Goal: Contribute content: Add original content to the website for others to see

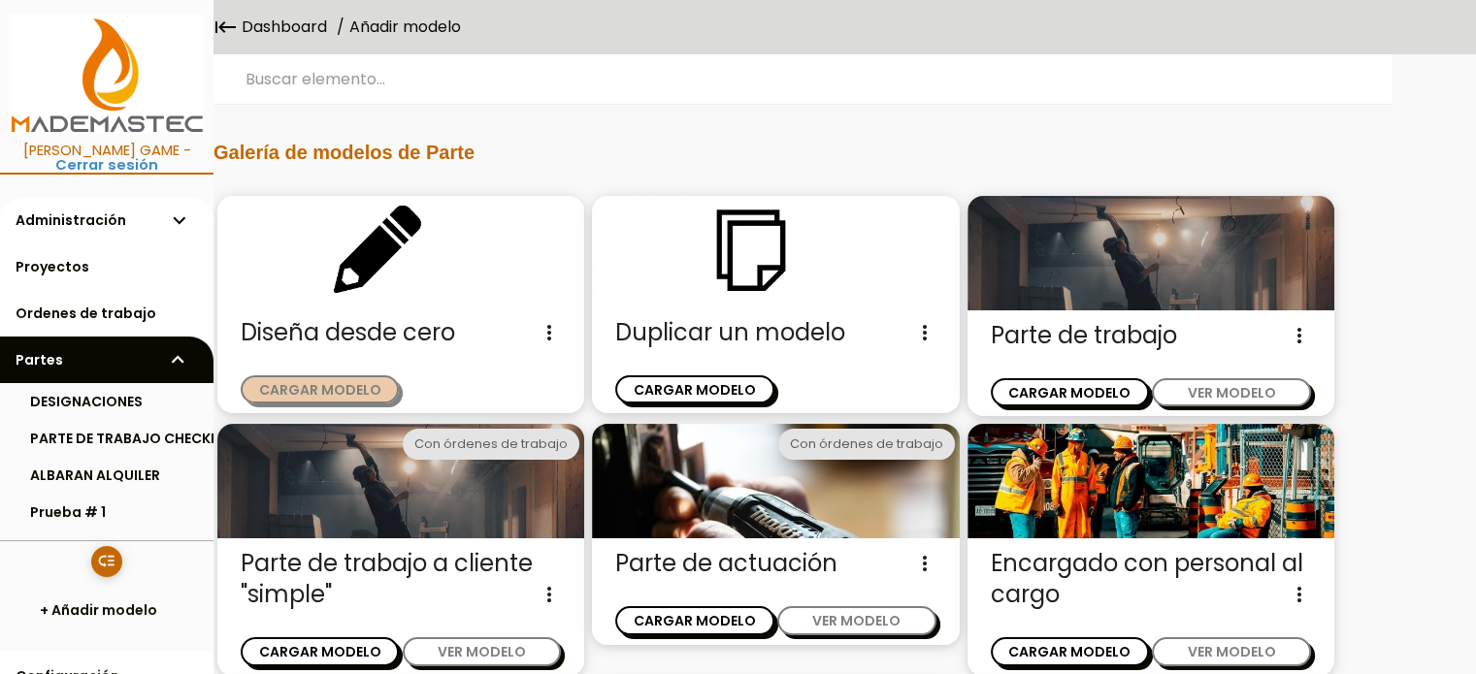
click at [337, 385] on button "CARGAR MODELO" at bounding box center [320, 390] width 158 height 28
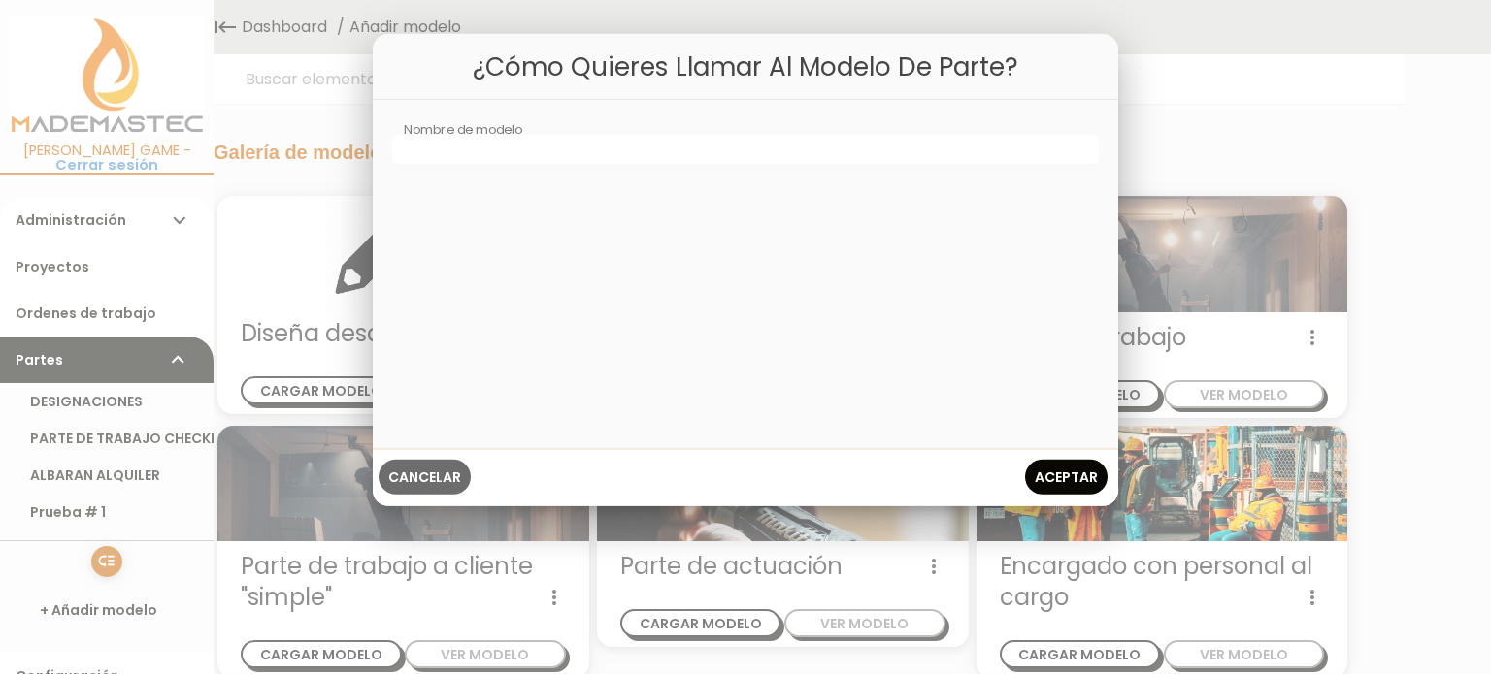
click at [428, 475] on span "Cancelar" at bounding box center [424, 476] width 73 height 19
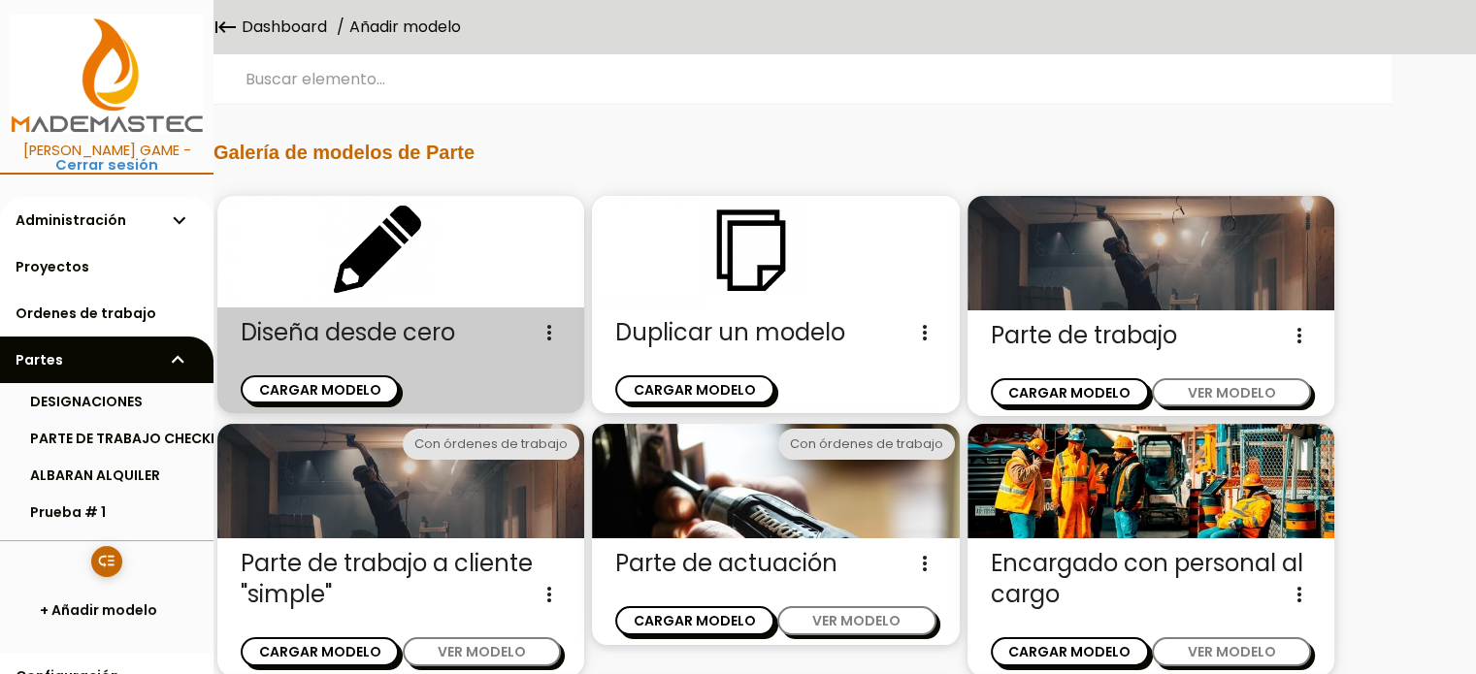
click at [546, 329] on icon "more_vert" at bounding box center [549, 332] width 23 height 31
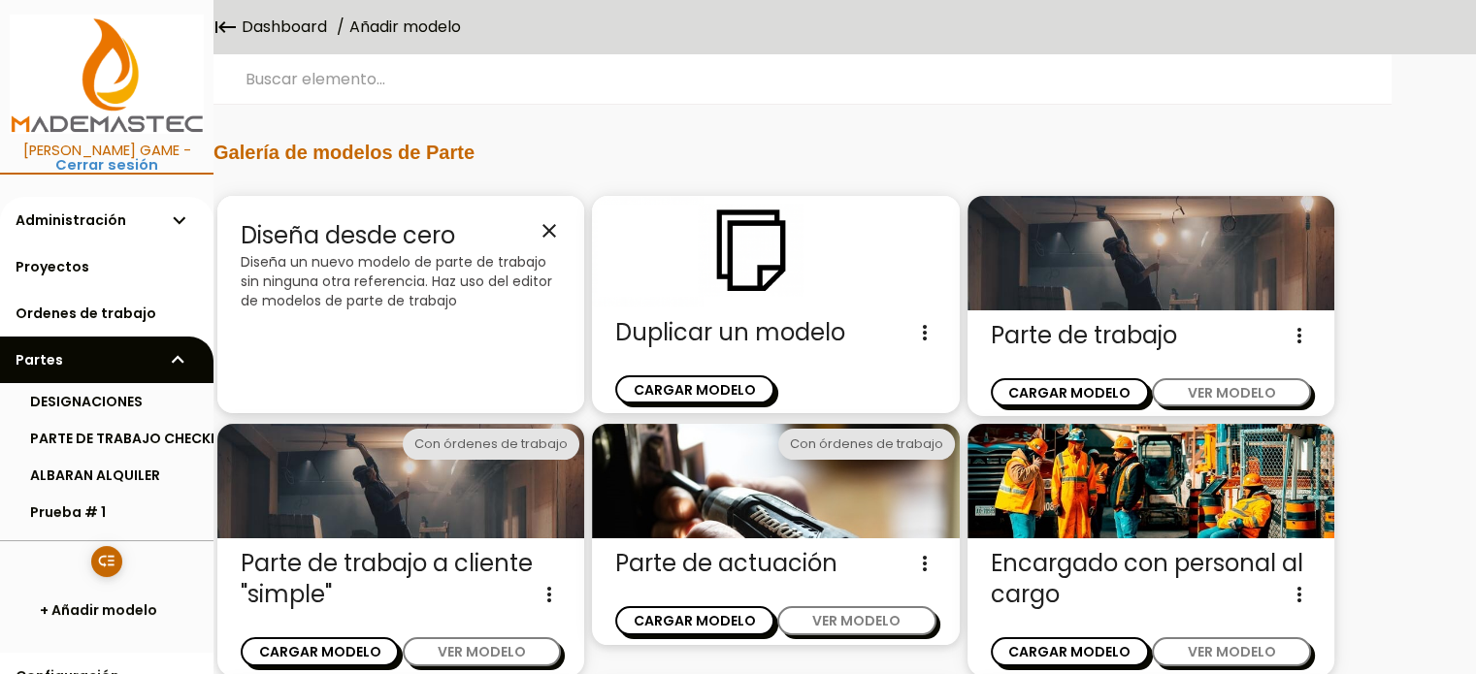
click at [932, 147] on h2 "Galería de modelos de Parte" at bounding box center [771, 152] width 1117 height 21
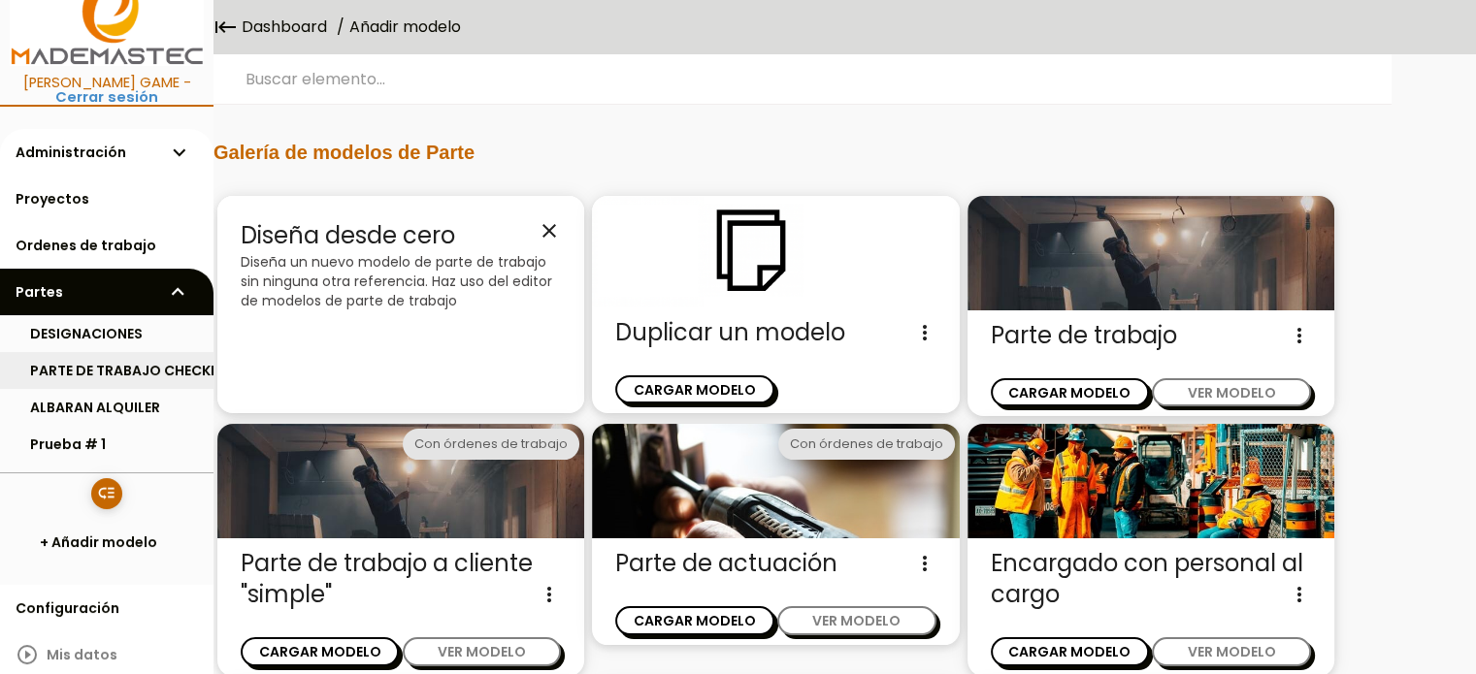
scroll to position [97, 0]
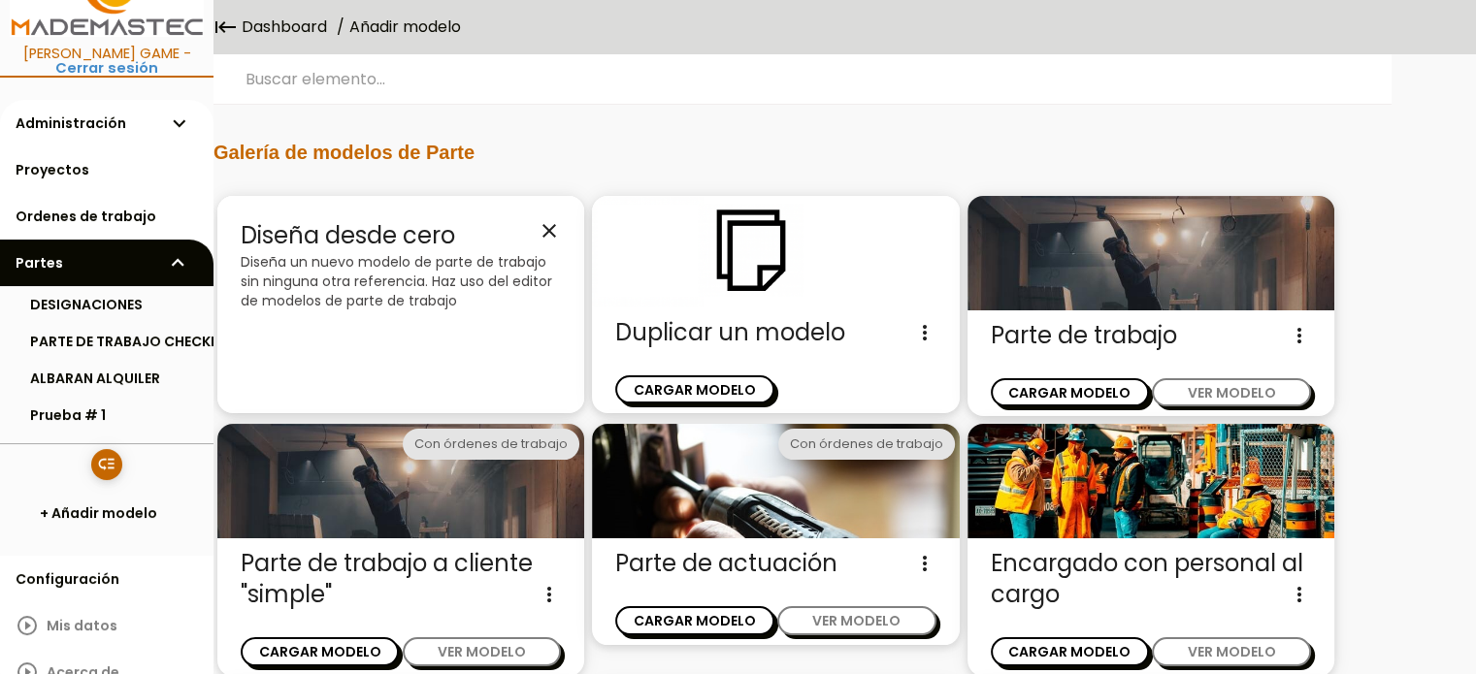
click at [334, 253] on p "Diseña un nuevo modelo de parte de trabajo sin ninguna otra referencia. Haz uso…" at bounding box center [401, 281] width 320 height 58
click at [541, 226] on icon "close" at bounding box center [549, 230] width 23 height 23
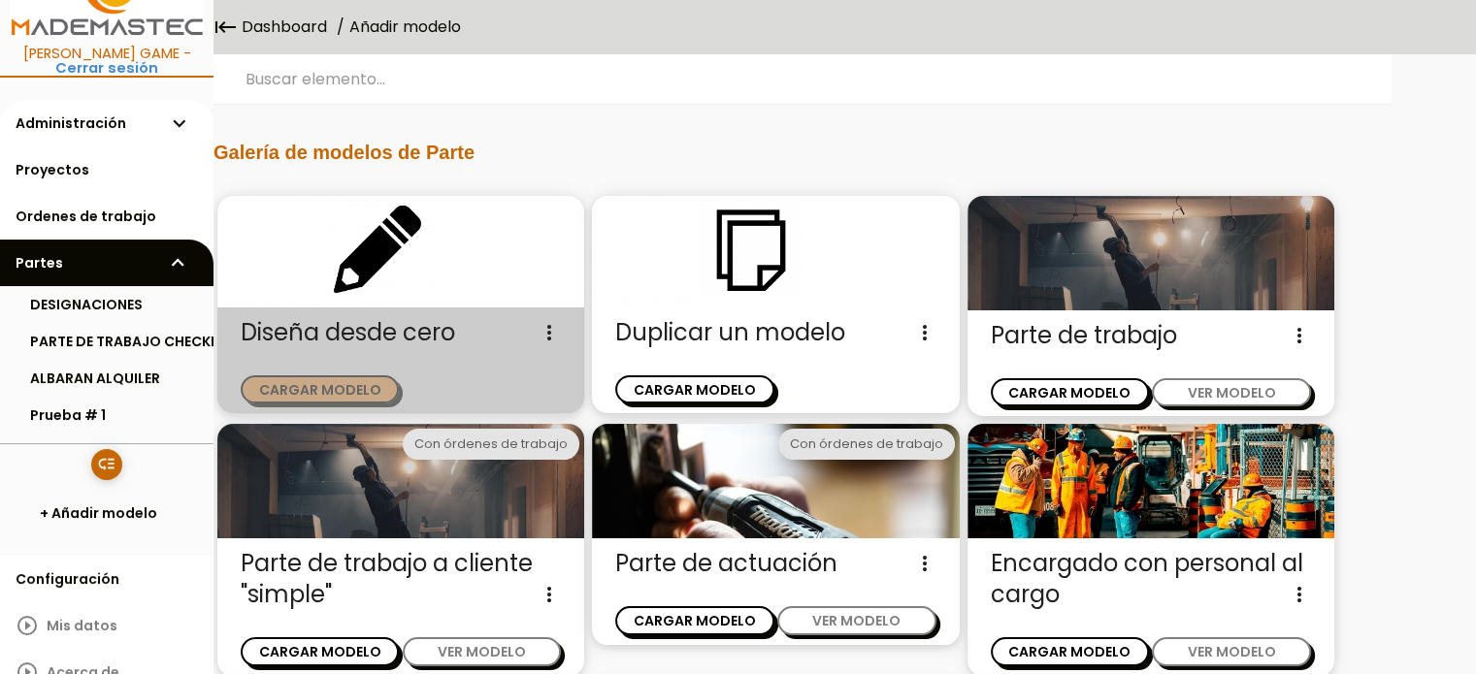
click at [353, 386] on button "CARGAR MODELO" at bounding box center [320, 390] width 158 height 28
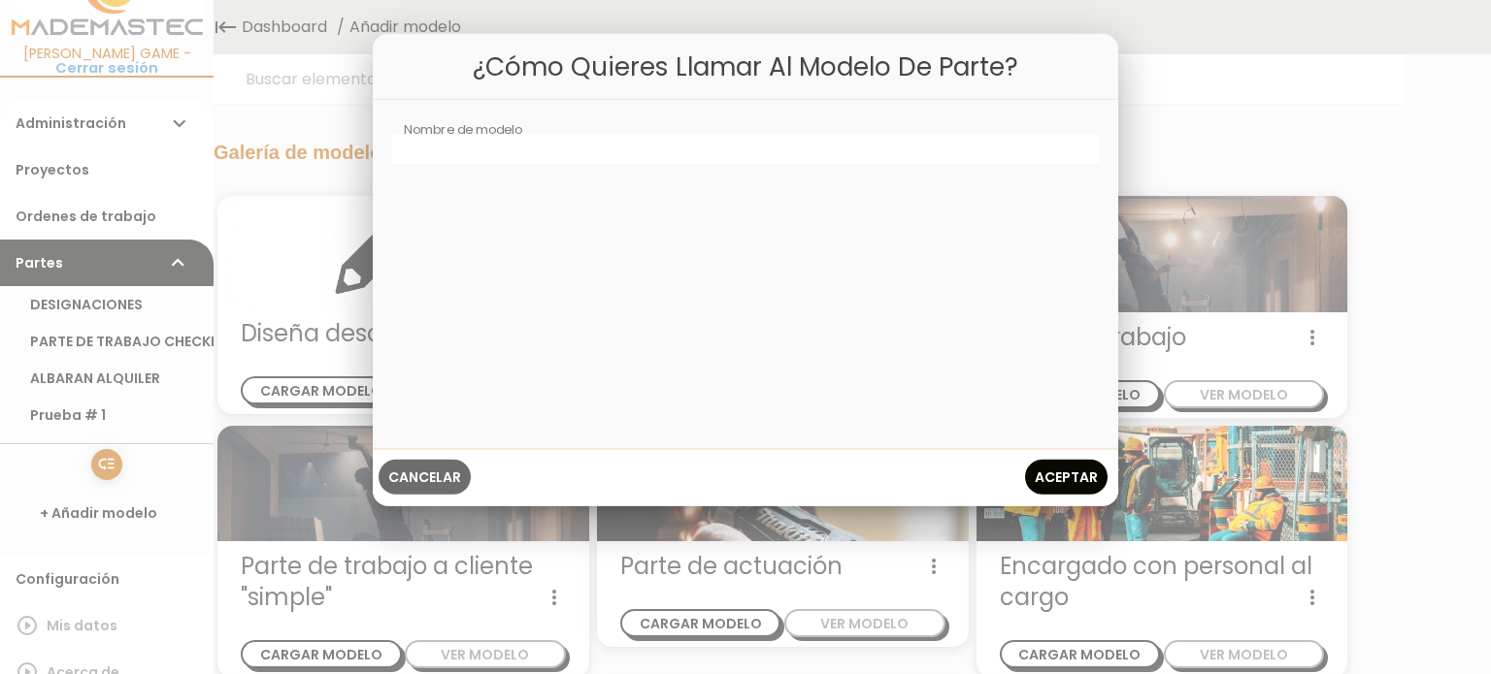
click at [409, 473] on span "Cancelar" at bounding box center [424, 476] width 73 height 19
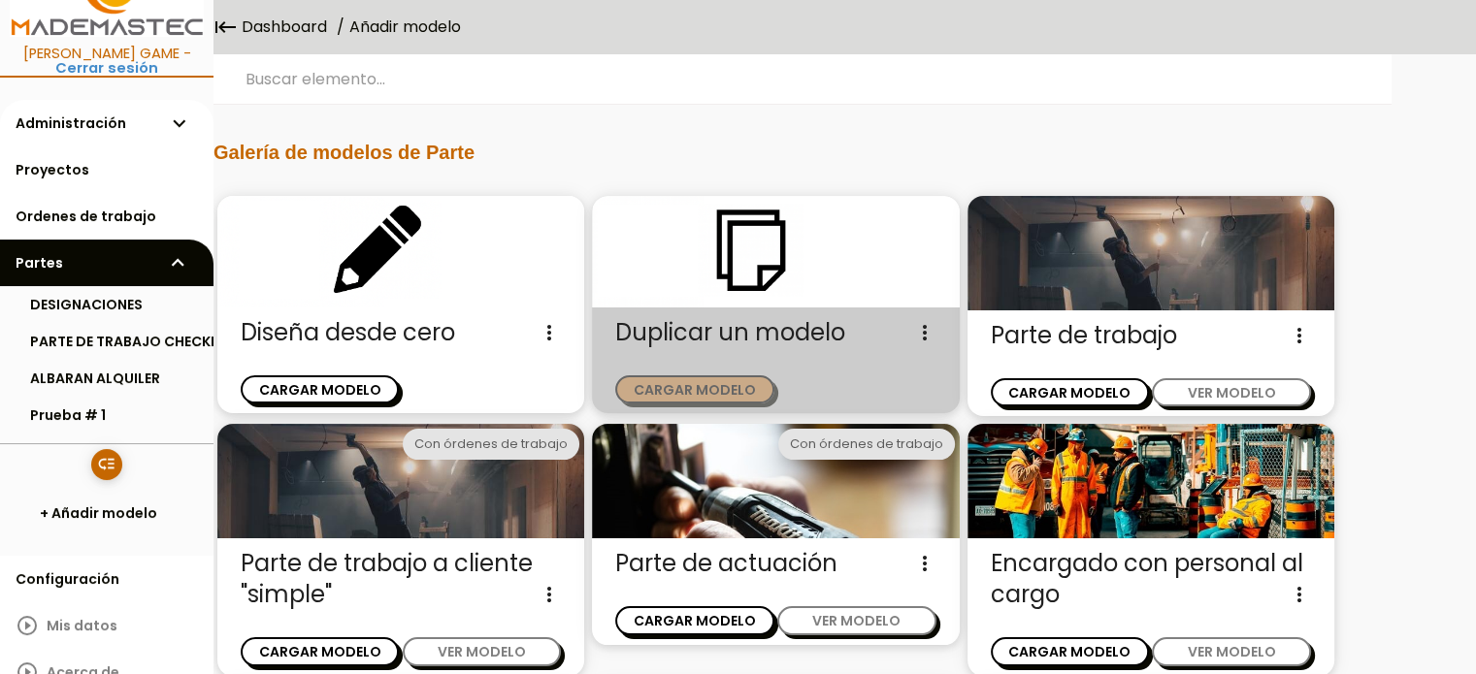
click at [679, 379] on button "CARGAR MODELO" at bounding box center [694, 390] width 158 height 28
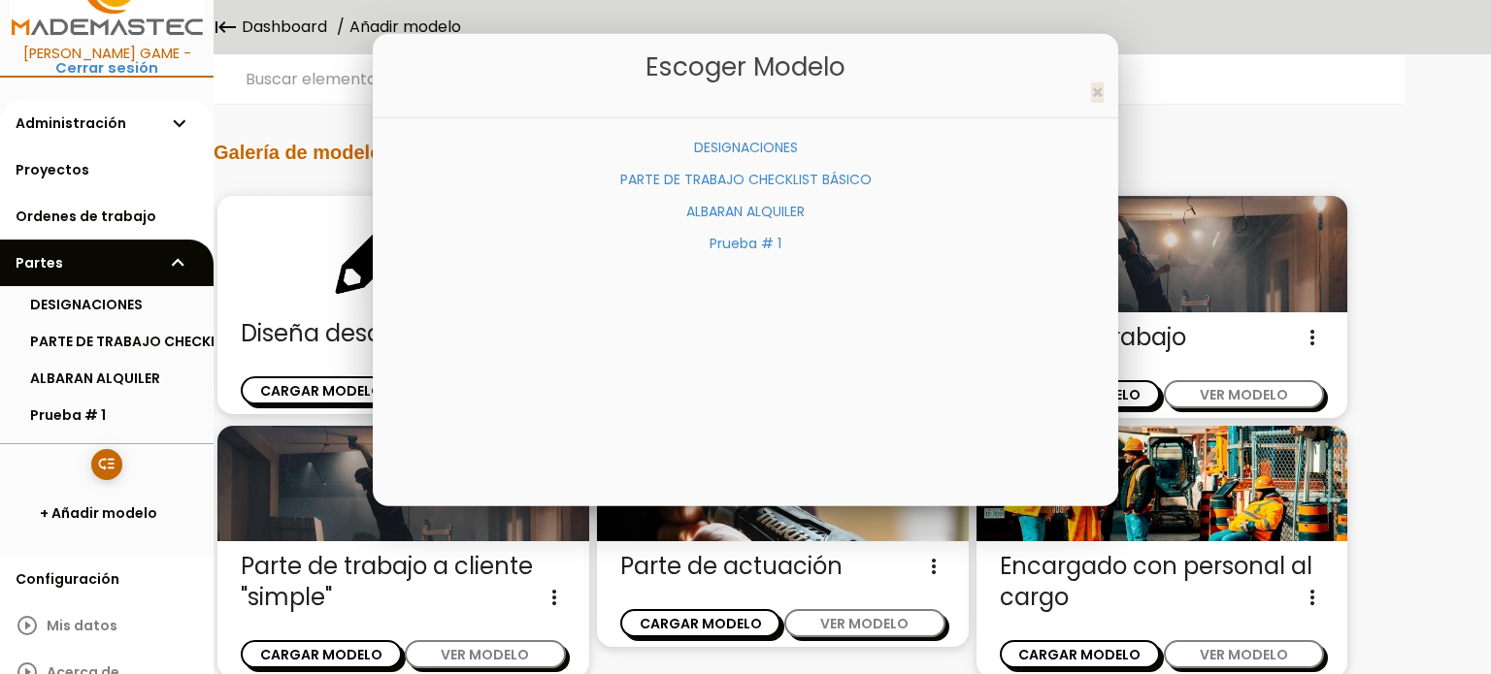
click at [1098, 91] on span "×" at bounding box center [1097, 93] width 13 height 28
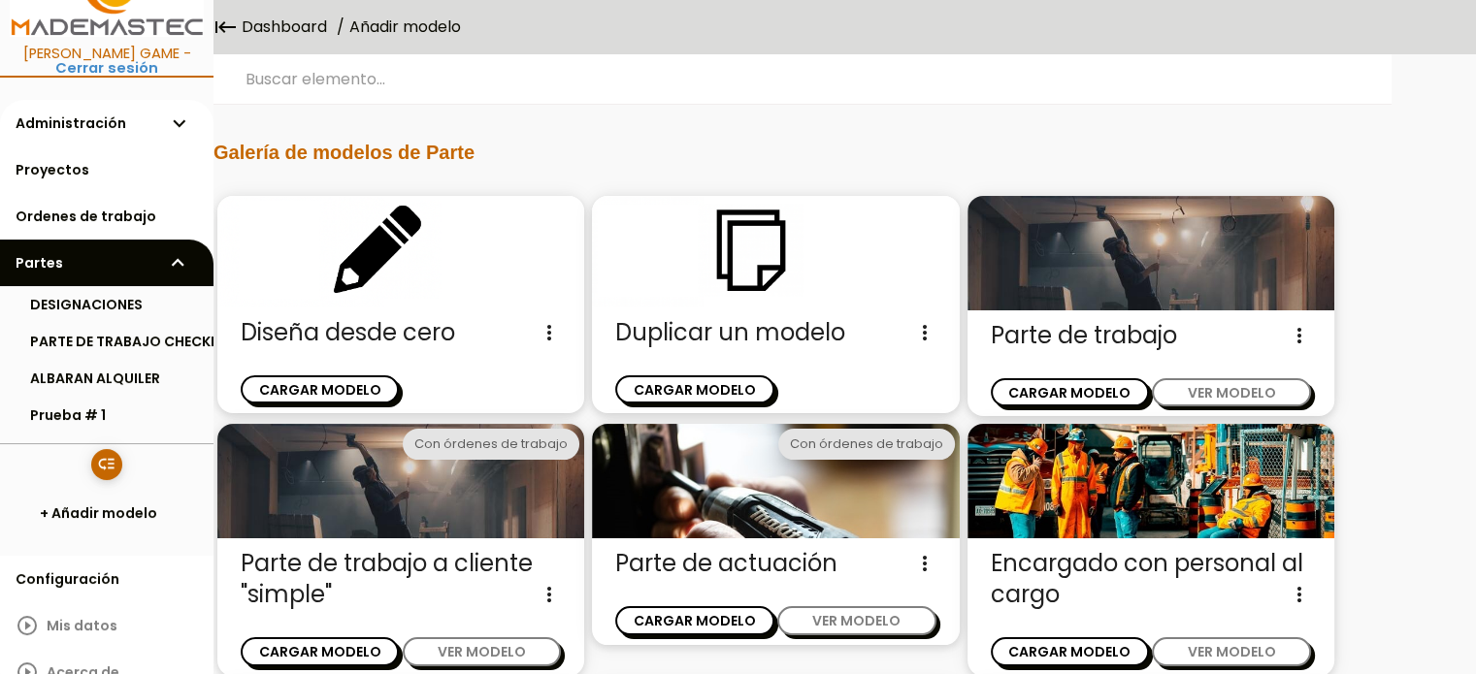
click at [924, 332] on icon "more_vert" at bounding box center [924, 332] width 23 height 31
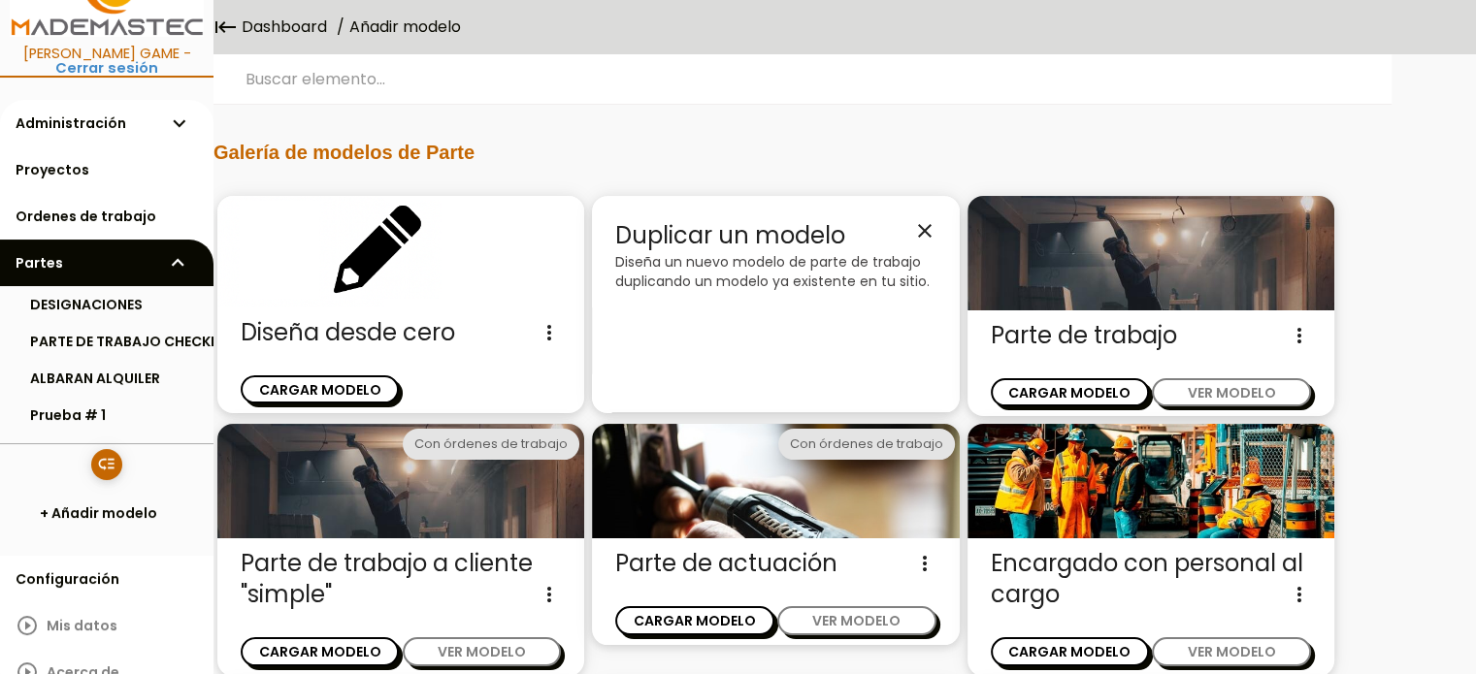
click at [929, 228] on icon "close" at bounding box center [924, 230] width 23 height 23
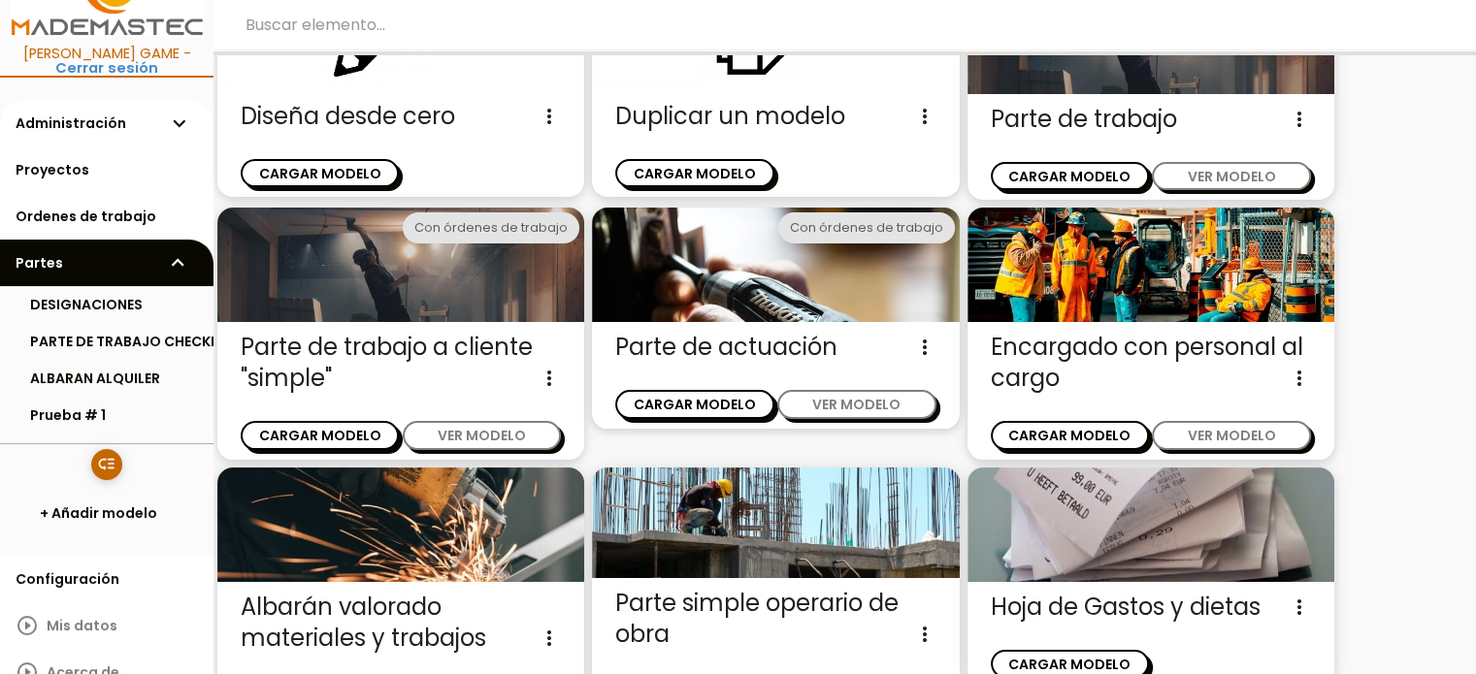
scroll to position [0, 0]
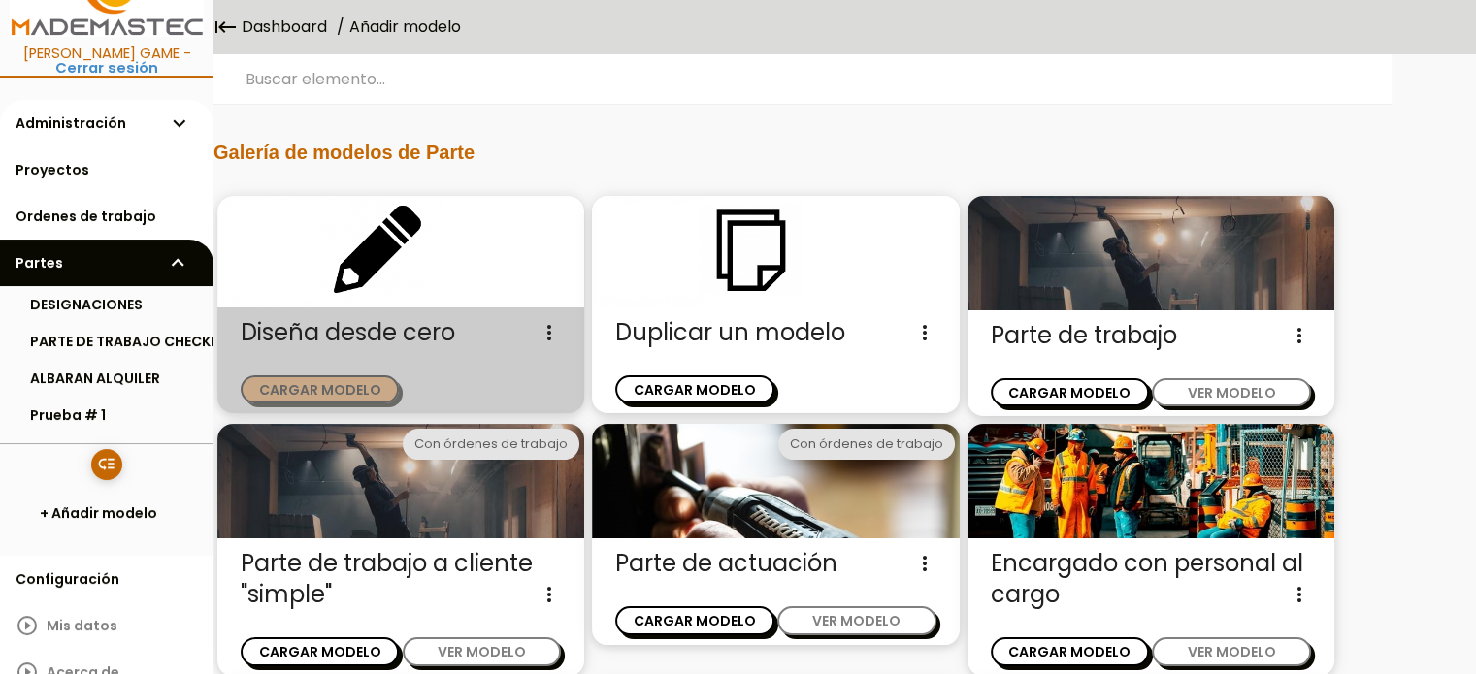
click at [345, 385] on button "CARGAR MODELO" at bounding box center [320, 390] width 158 height 28
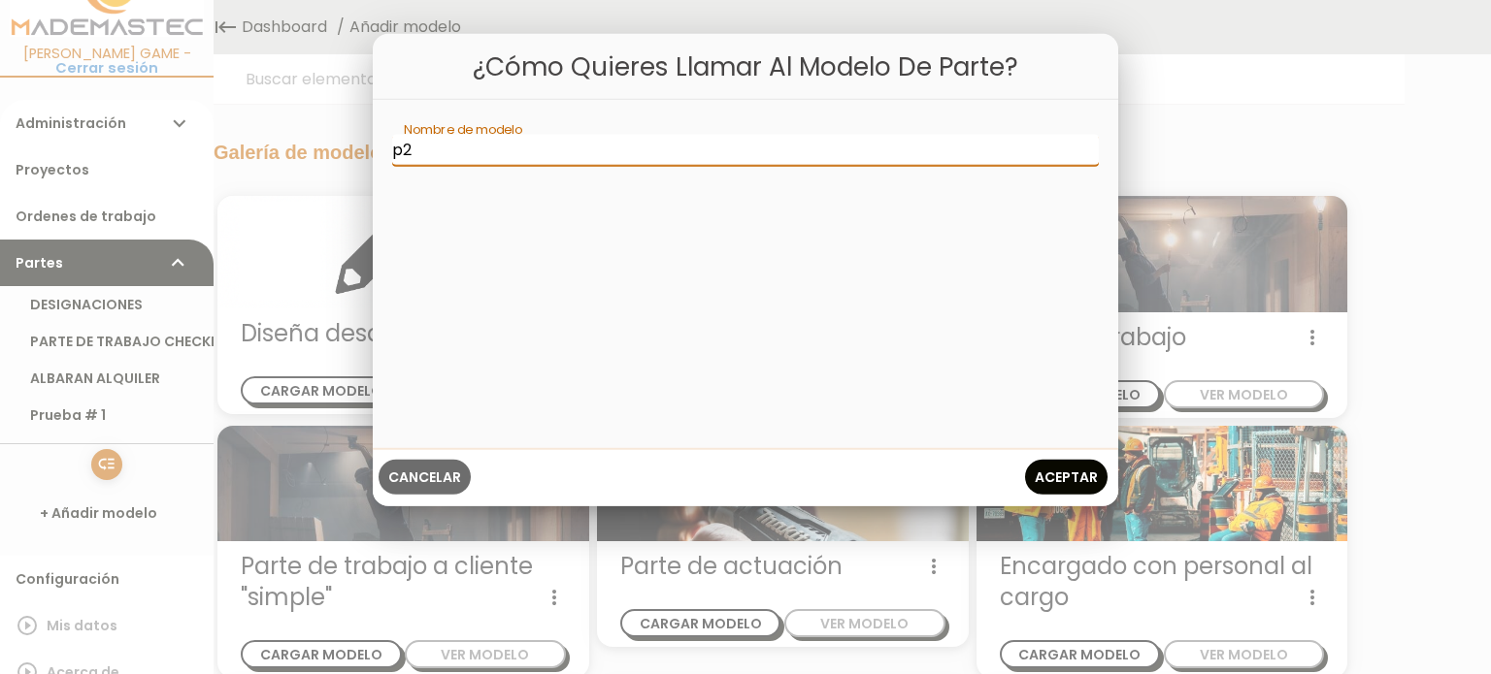
type input "p"
type input "P2"
click at [1067, 481] on span "Aceptar" at bounding box center [1065, 476] width 63 height 19
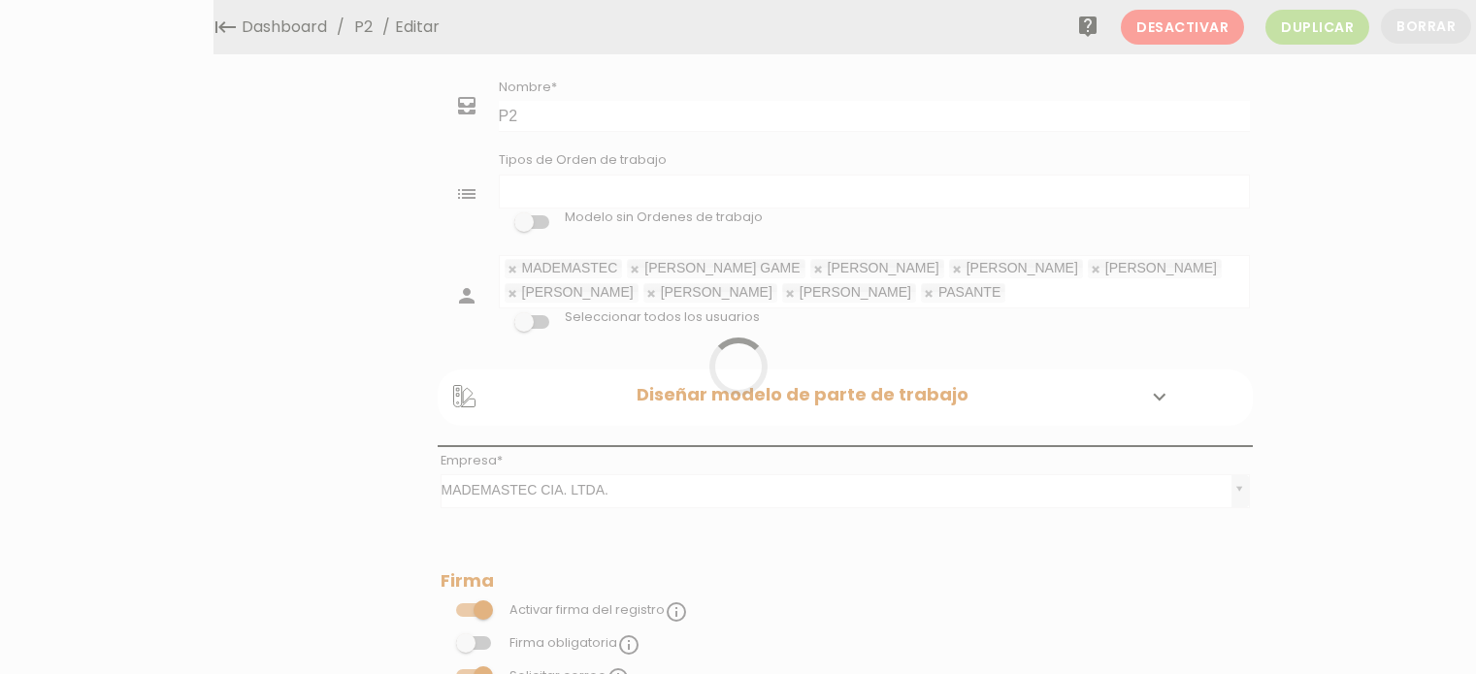
select select
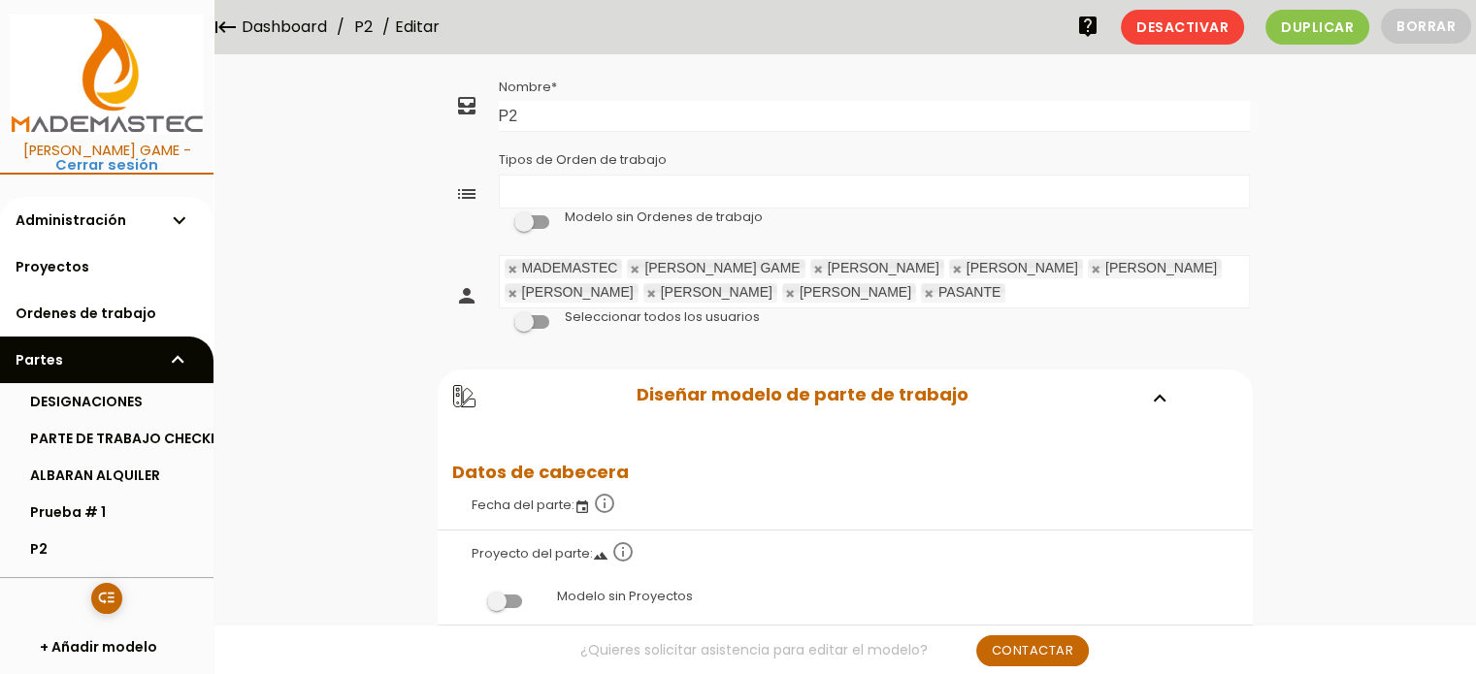
click at [468, 191] on icon "list" at bounding box center [466, 193] width 23 height 23
click at [539, 193] on ul "Tipos de Orden de trabajo" at bounding box center [874, 192] width 749 height 32
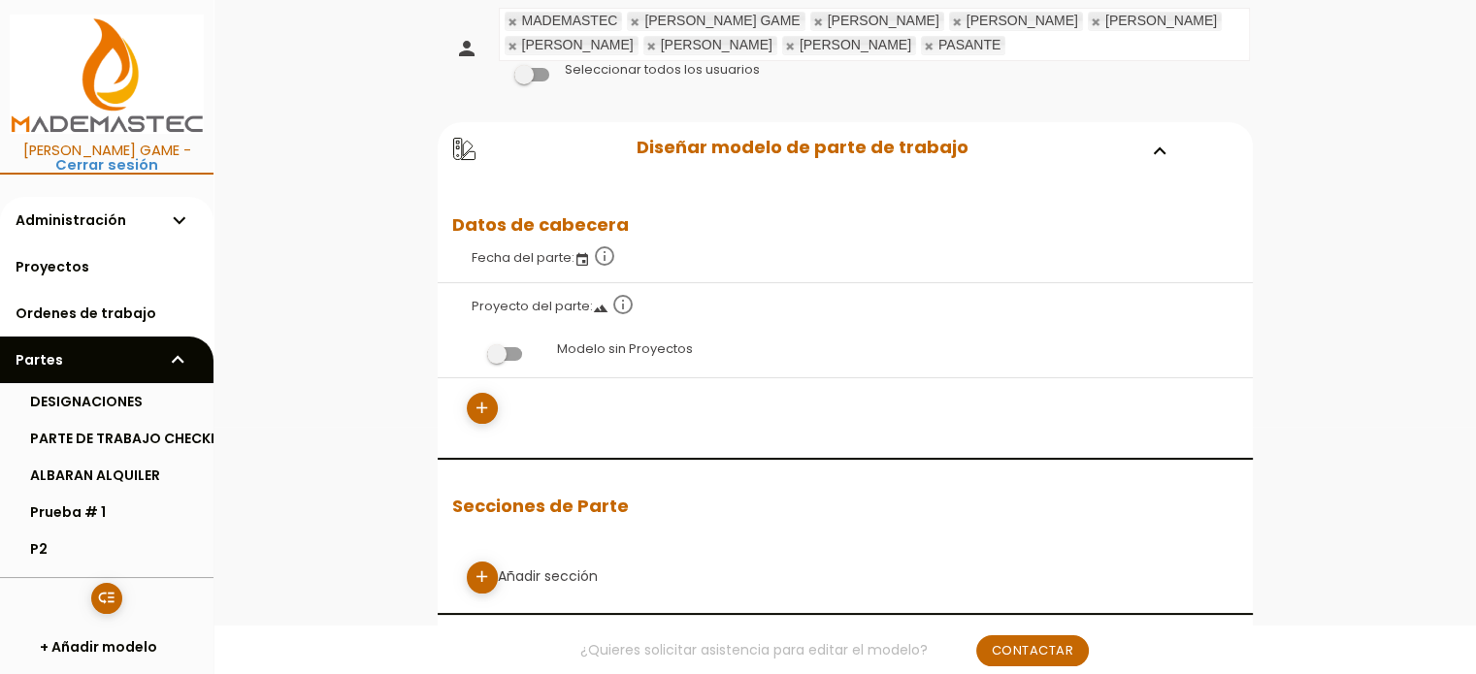
scroll to position [291, 0]
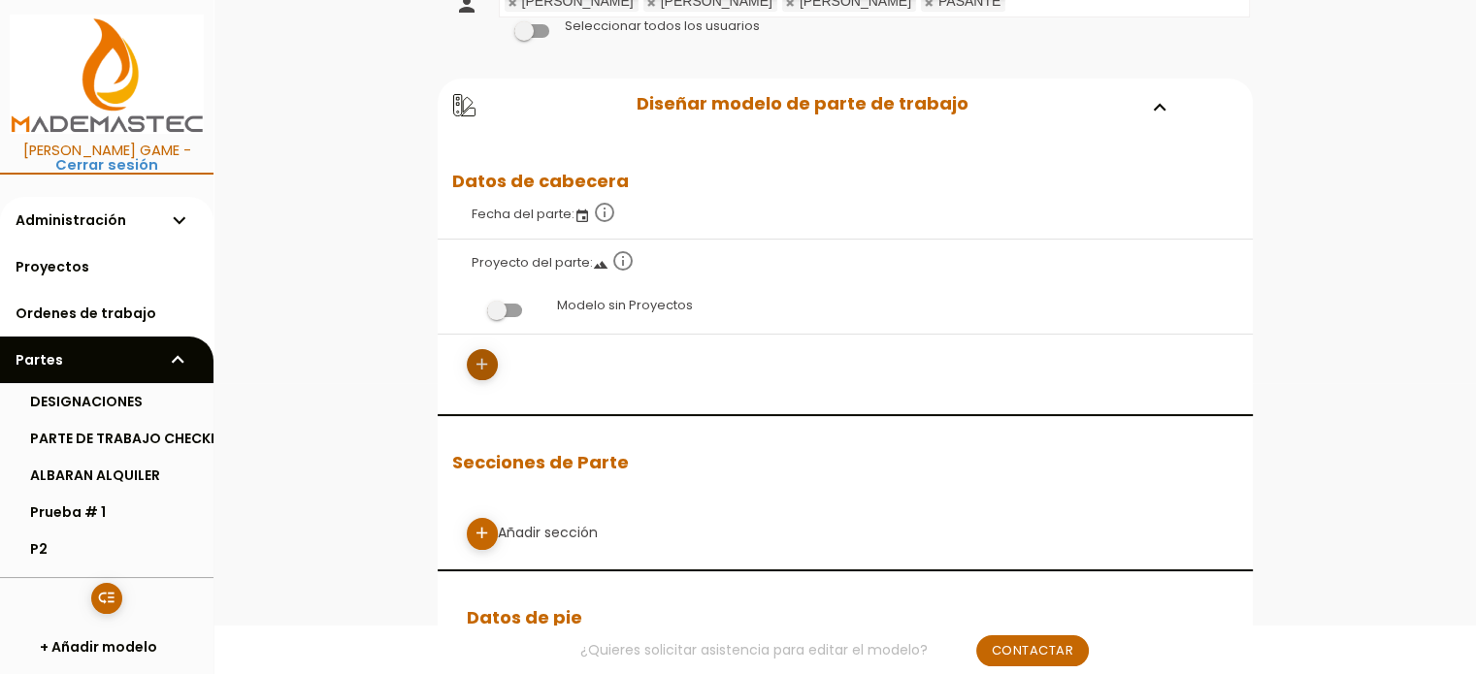
click at [478, 358] on icon "add" at bounding box center [482, 364] width 18 height 31
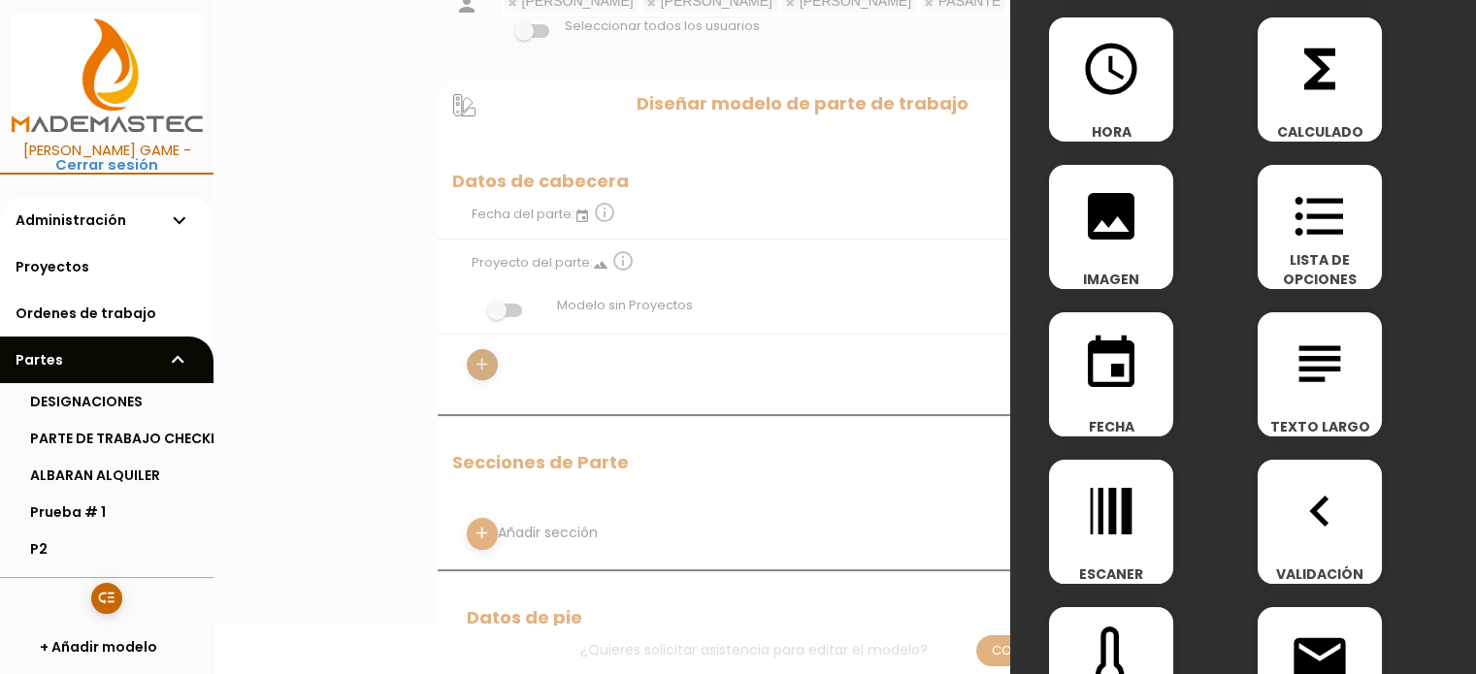
scroll to position [0, 0]
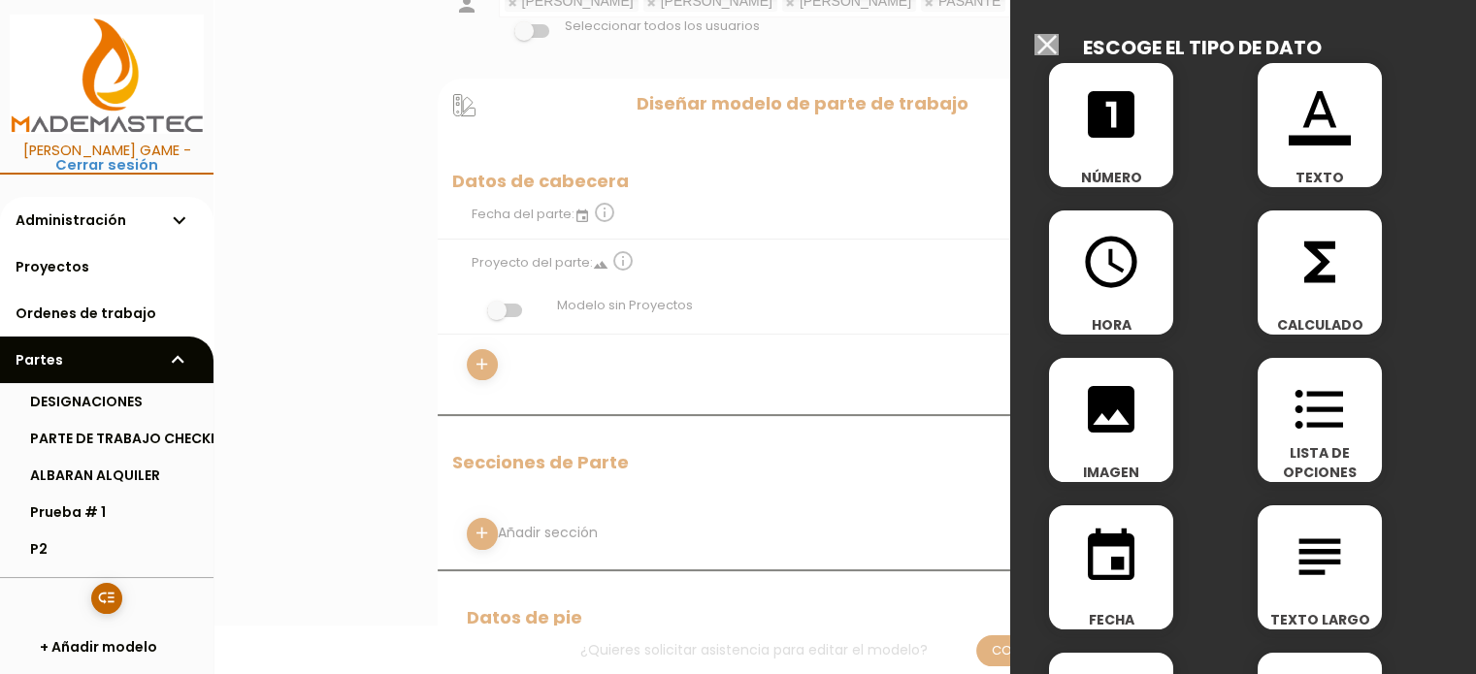
click at [1050, 42] on input "Modelo sin Ordenes de trabajo" at bounding box center [1046, 44] width 24 height 21
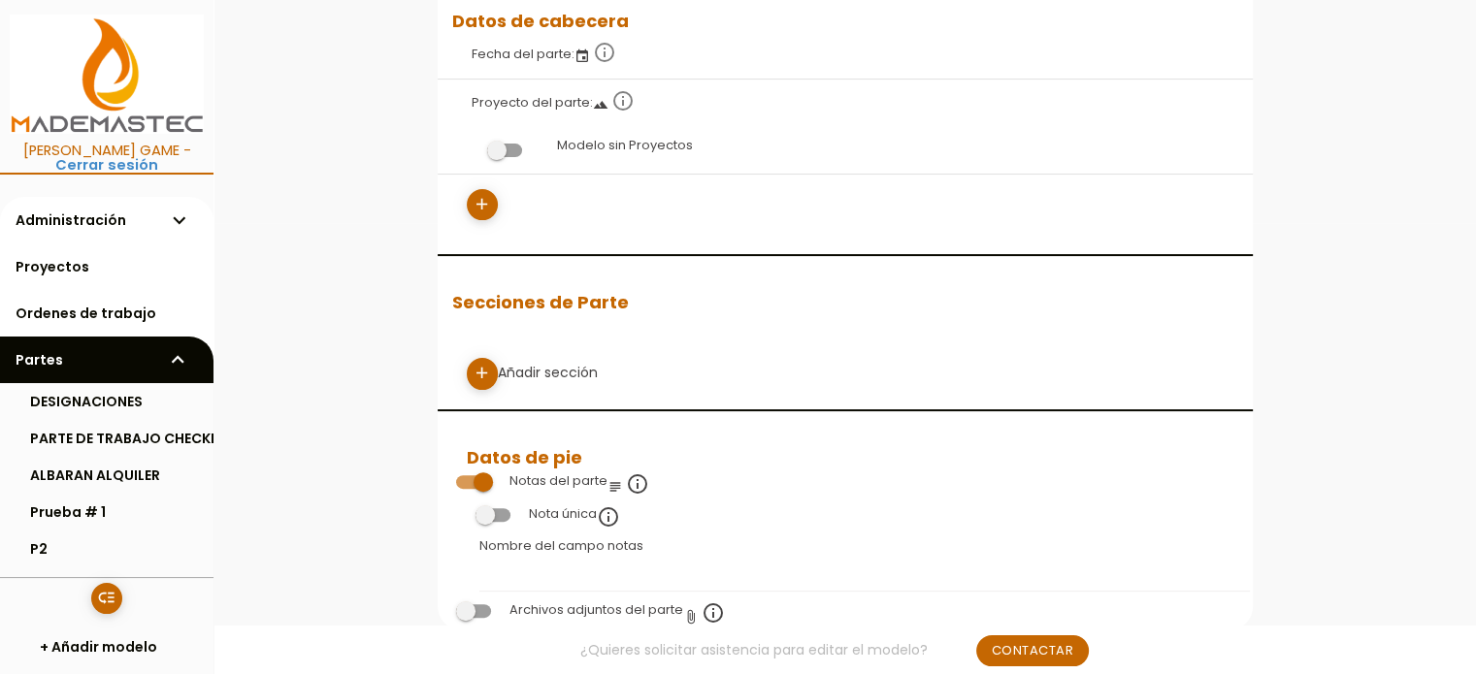
scroll to position [485, 0]
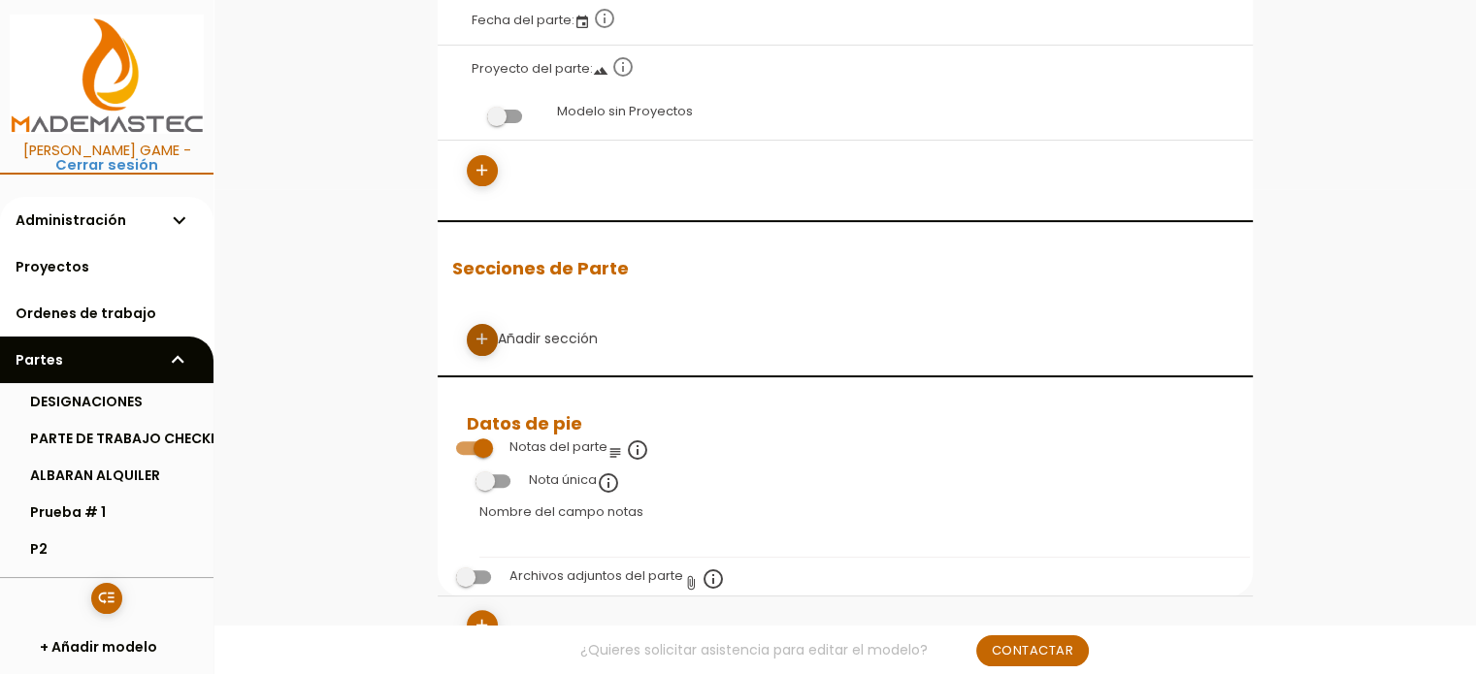
click at [479, 333] on icon "add" at bounding box center [482, 339] width 18 height 31
select select
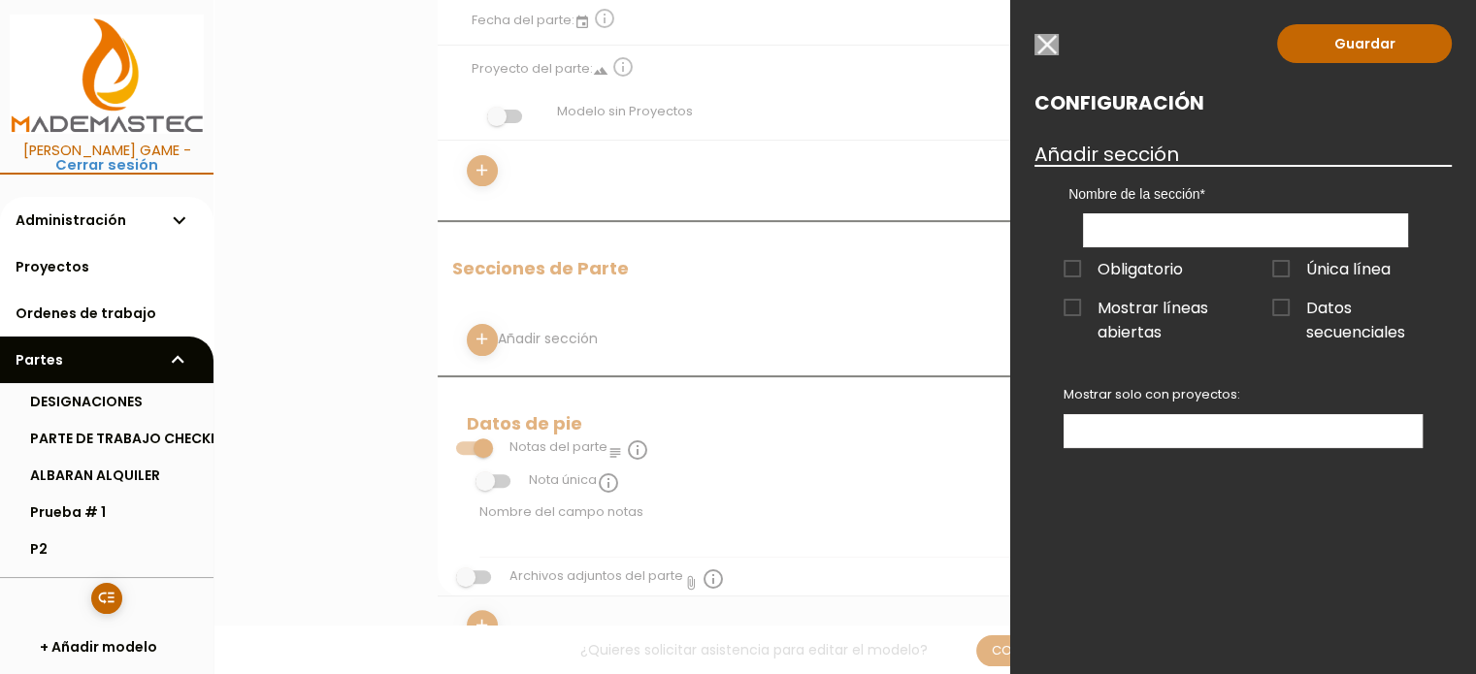
click at [1046, 44] on input "button" at bounding box center [1046, 44] width 24 height 21
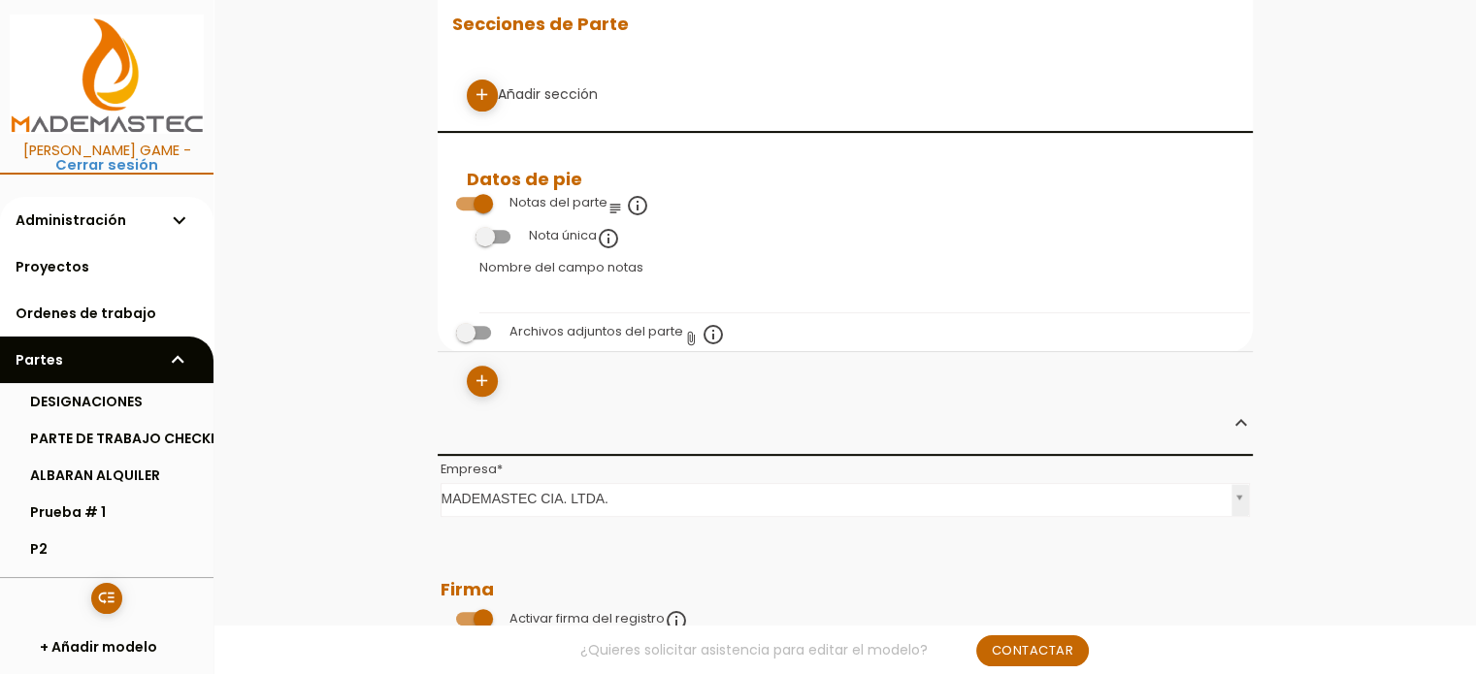
scroll to position [776, 0]
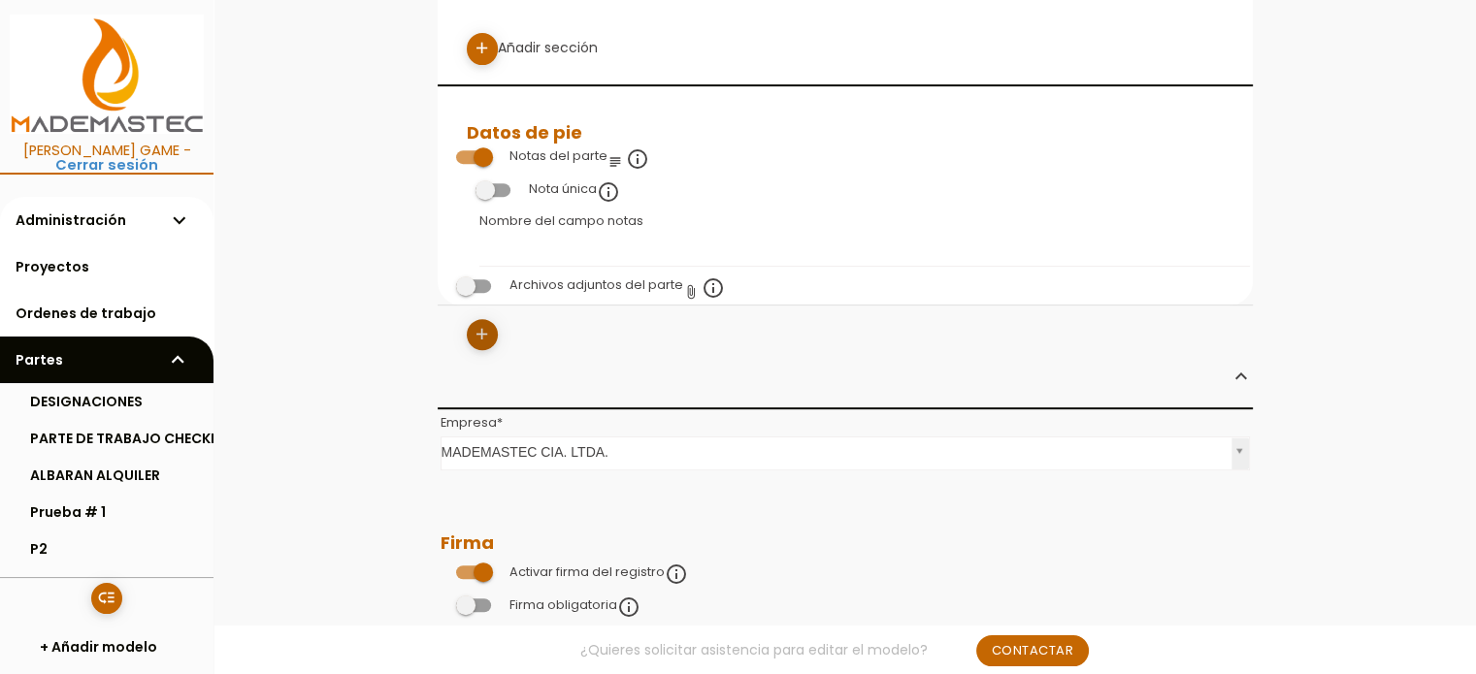
click at [479, 328] on icon "add" at bounding box center [482, 334] width 18 height 31
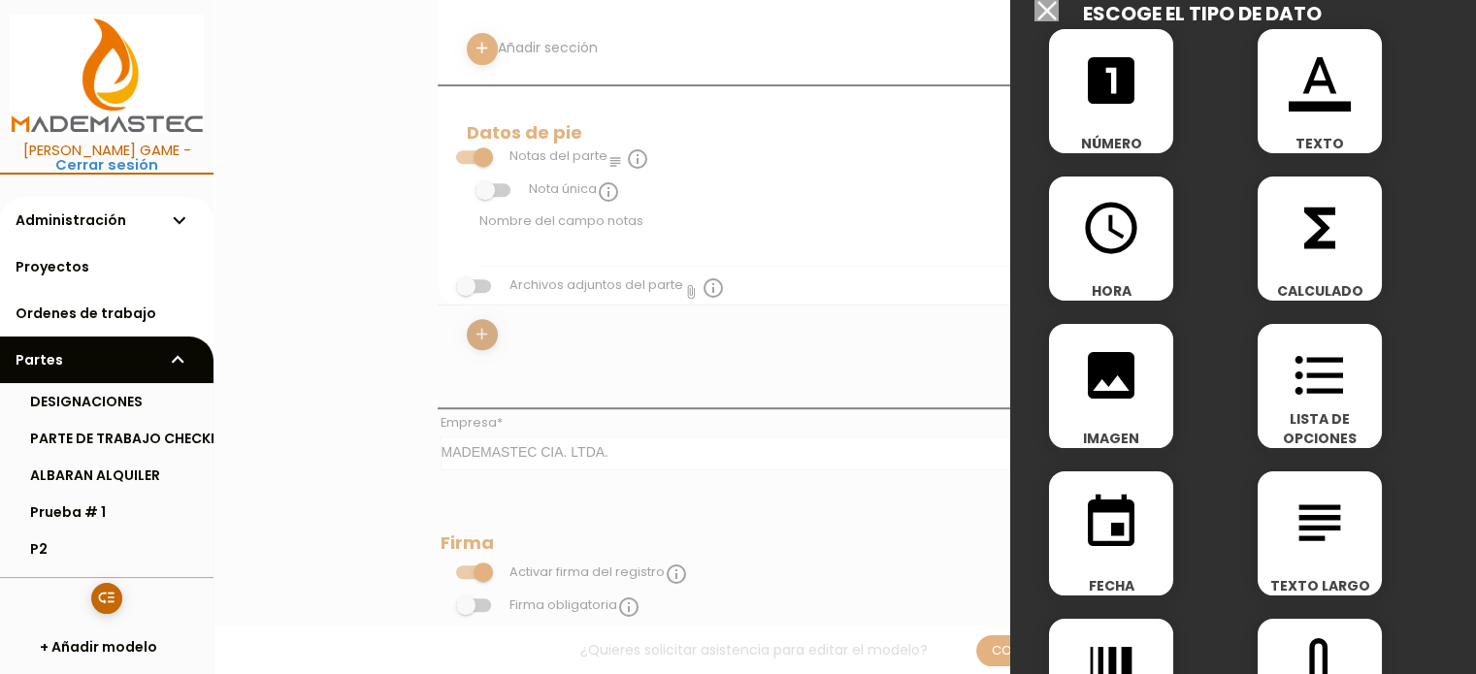
scroll to position [0, 0]
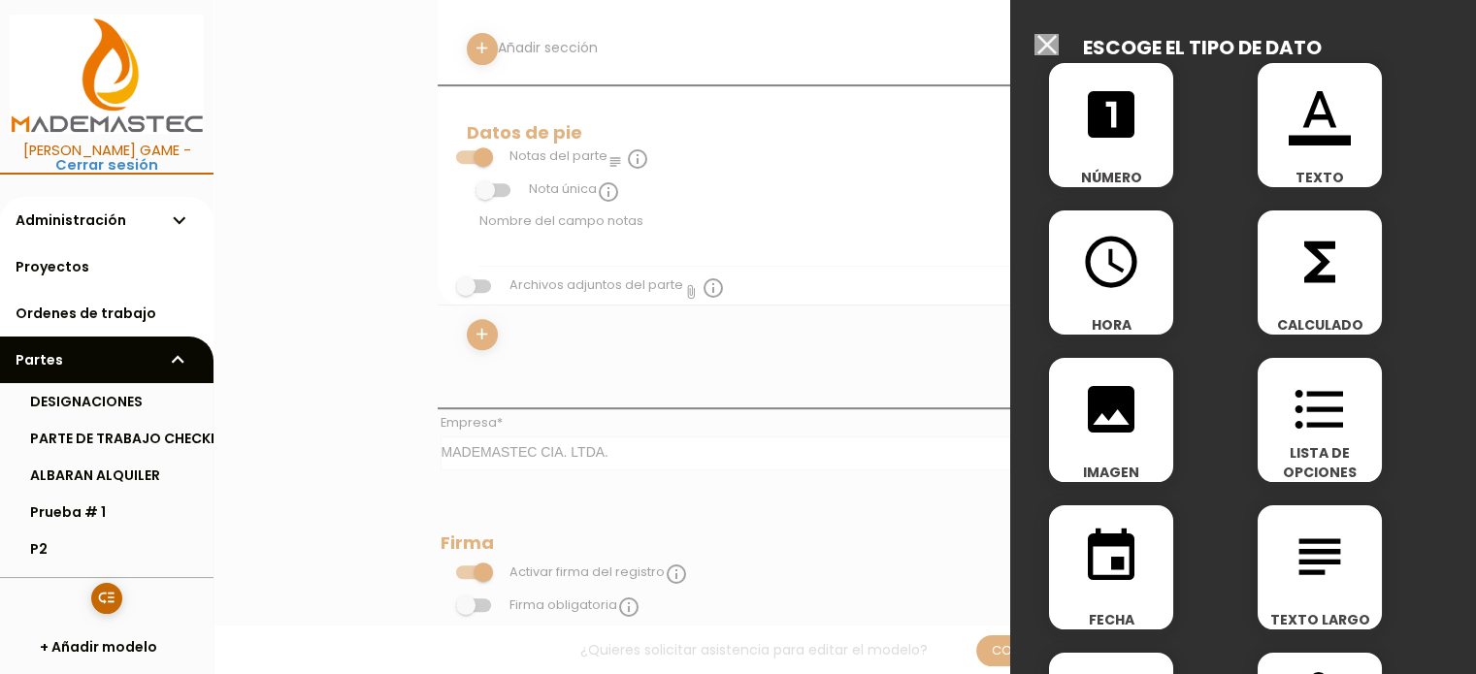
click at [1044, 42] on input "Modelo sin Ordenes de trabajo" at bounding box center [1046, 44] width 24 height 21
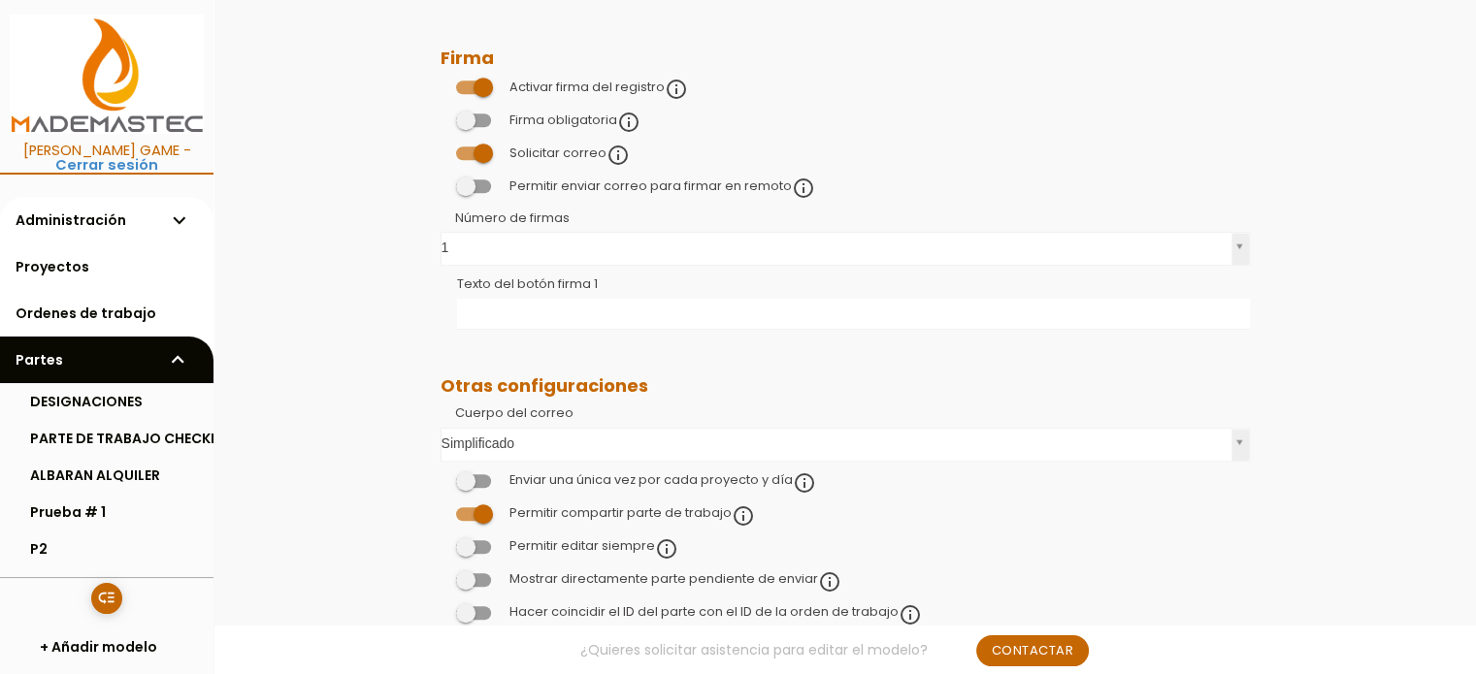
scroll to position [1420, 0]
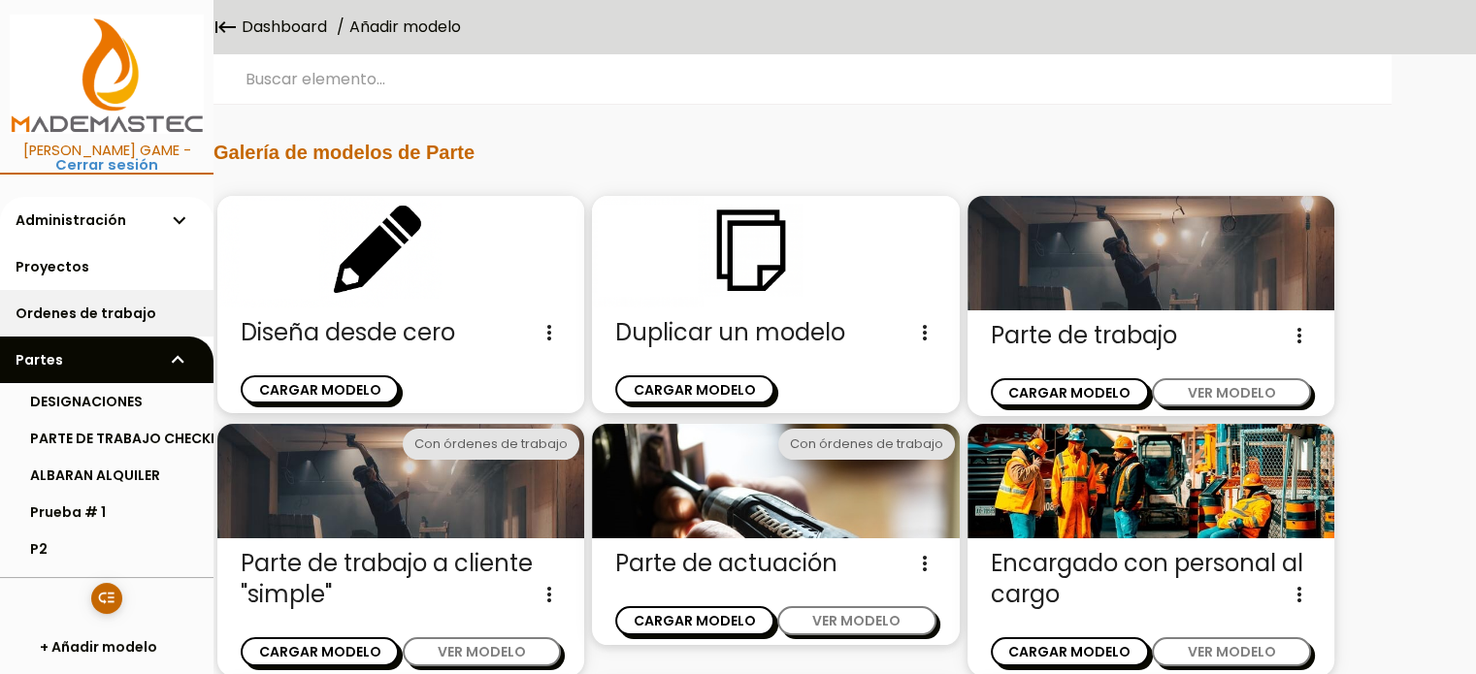
click at [97, 311] on link "Ordenes de trabajo" at bounding box center [106, 313] width 213 height 47
